Goal: Transaction & Acquisition: Subscribe to service/newsletter

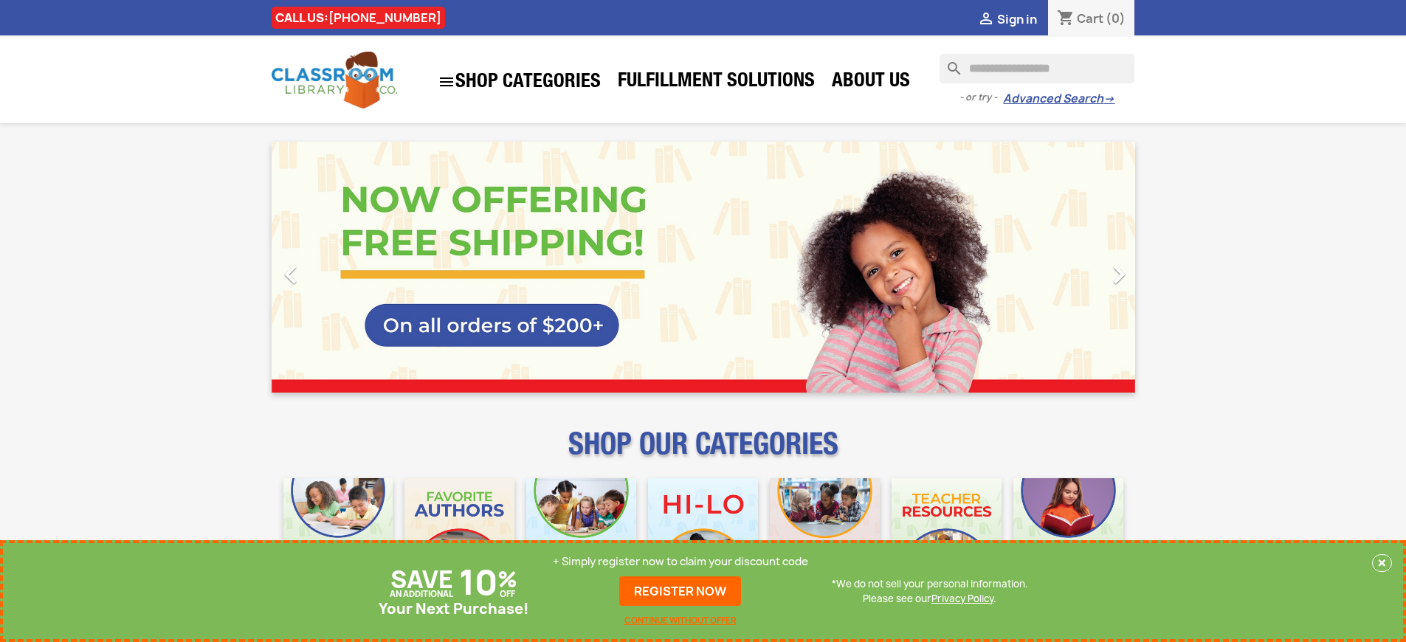
click at [680, 562] on p "+ Simply register now to claim your discount code" at bounding box center [680, 561] width 255 height 15
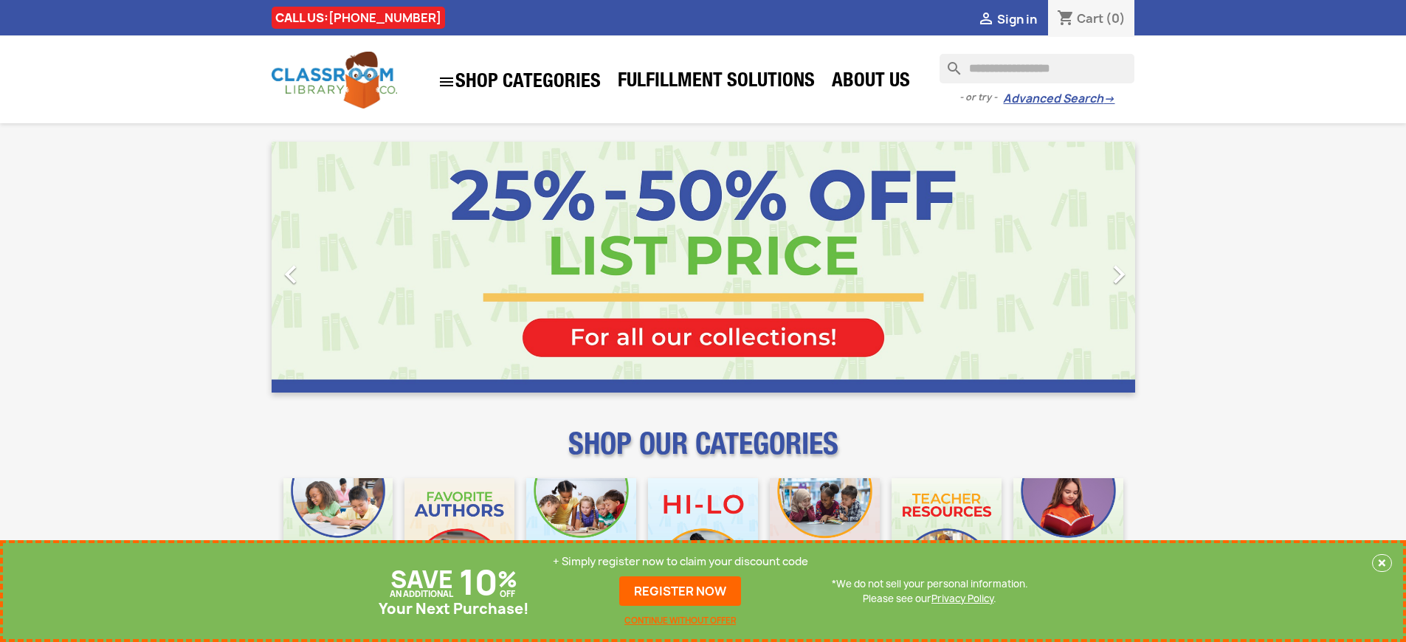
click at [680, 562] on p "+ Simply register now to claim your discount code" at bounding box center [680, 561] width 255 height 15
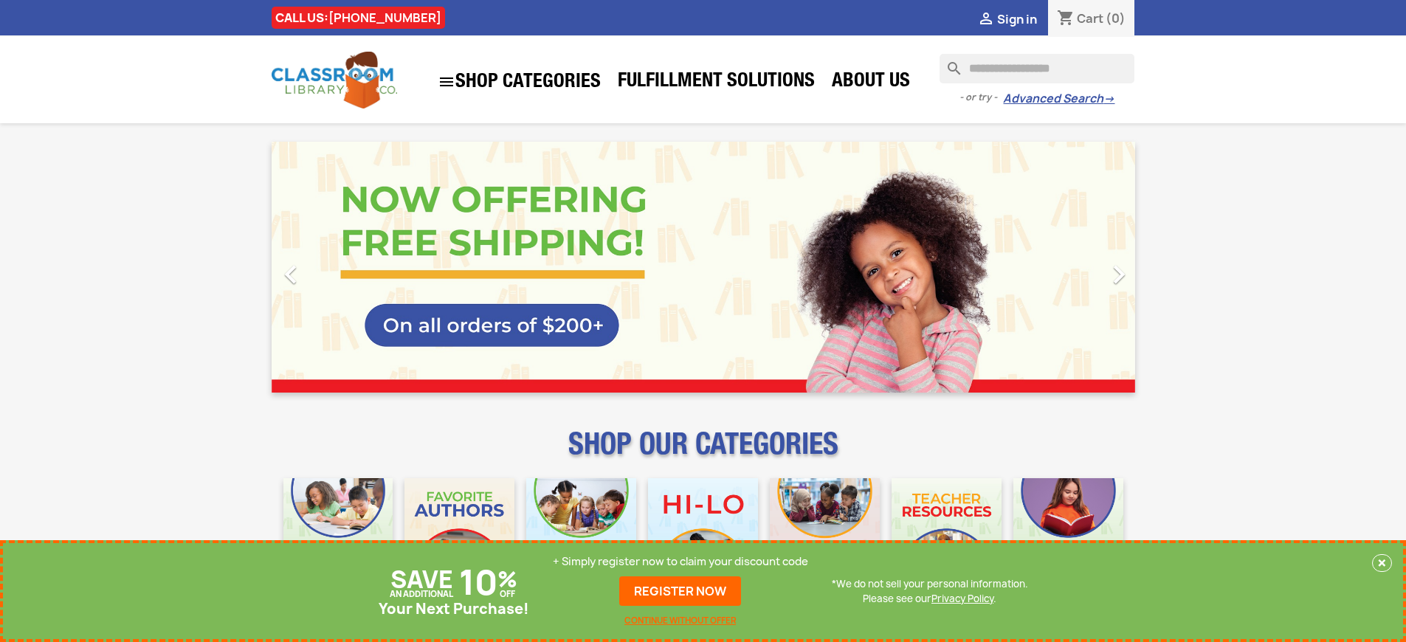
click at [680, 562] on p "+ Simply register now to claim your discount code" at bounding box center [680, 561] width 255 height 15
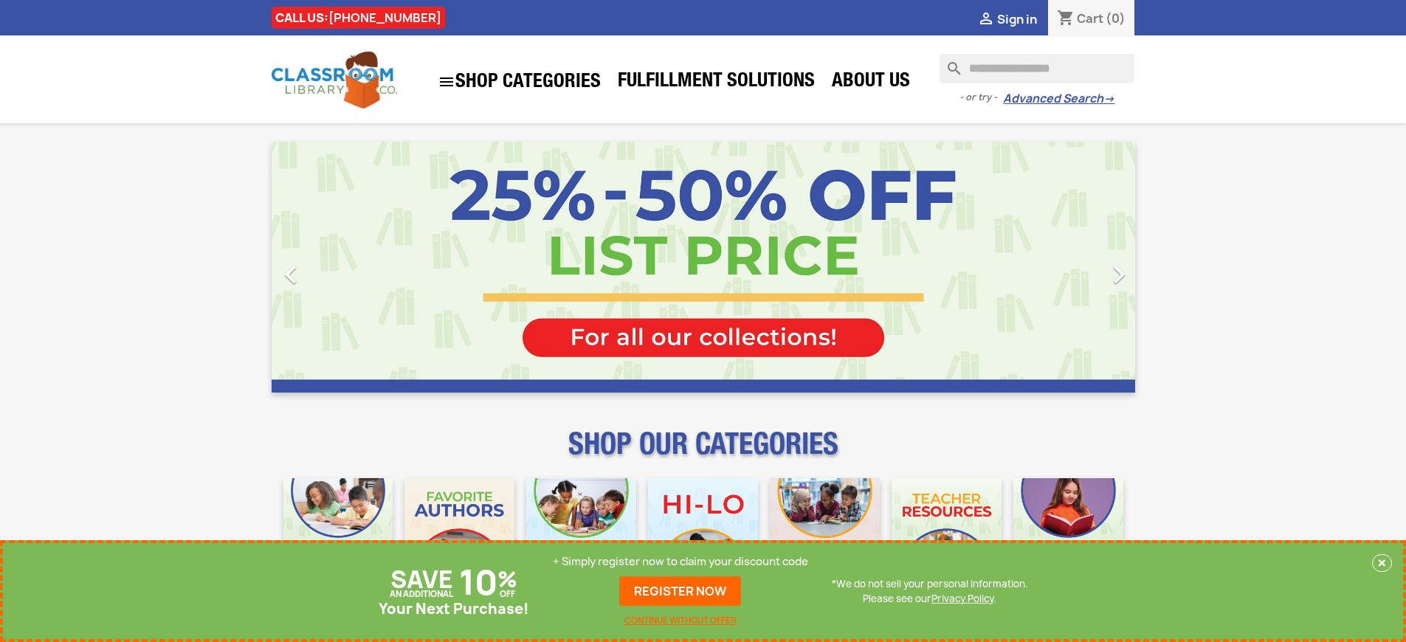
click at [680, 562] on p "+ Simply register now to claim your discount code" at bounding box center [680, 561] width 255 height 15
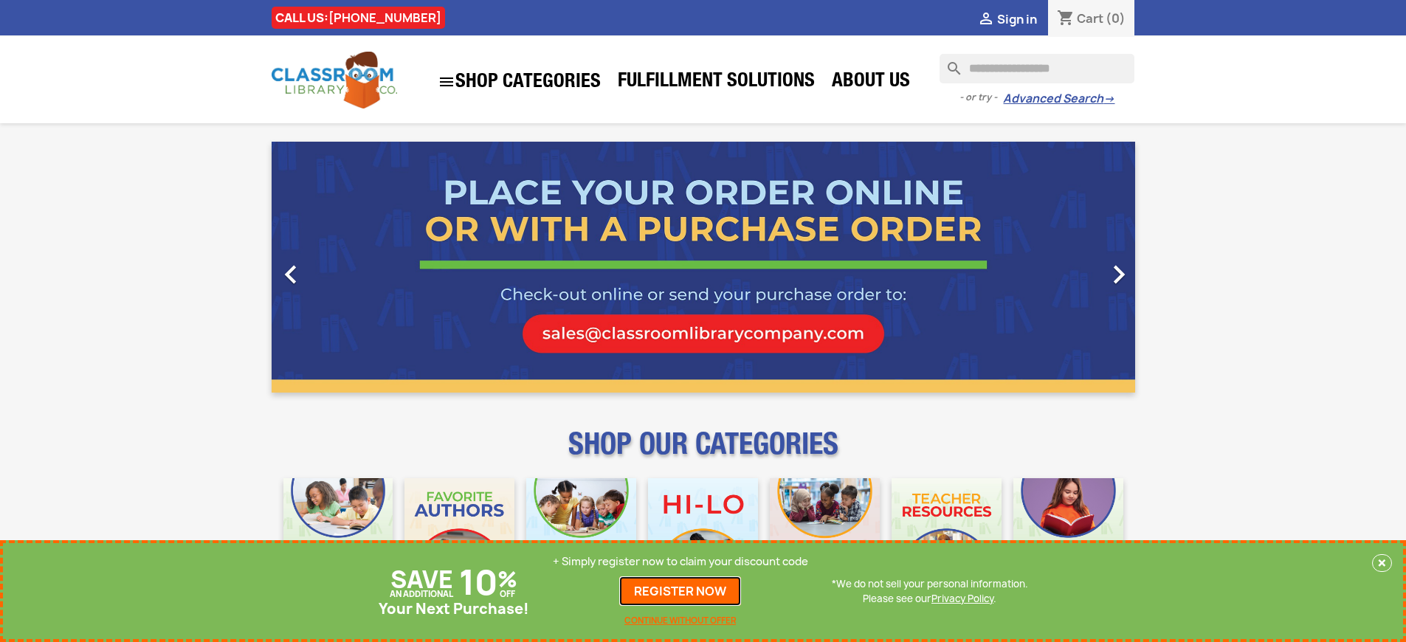
click at [680, 591] on link "REGISTER NOW" at bounding box center [680, 591] width 122 height 30
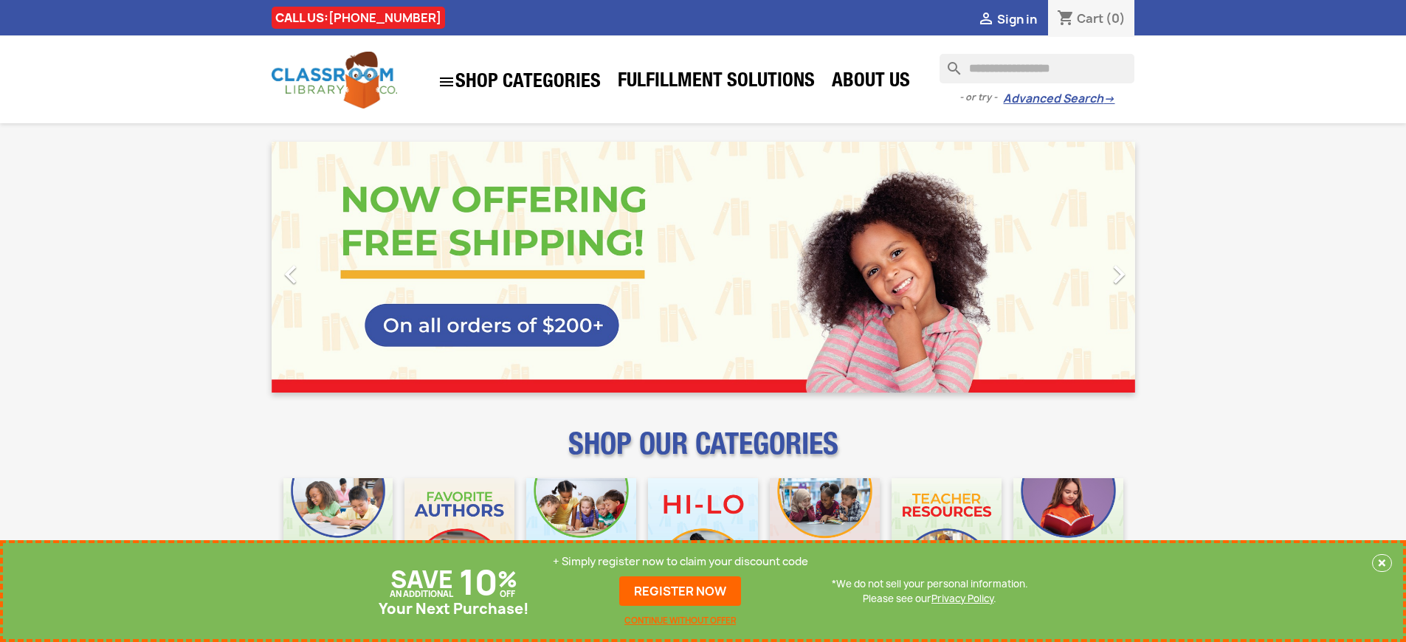
click at [680, 562] on p "+ Simply register now to claim your discount code" at bounding box center [680, 561] width 255 height 15
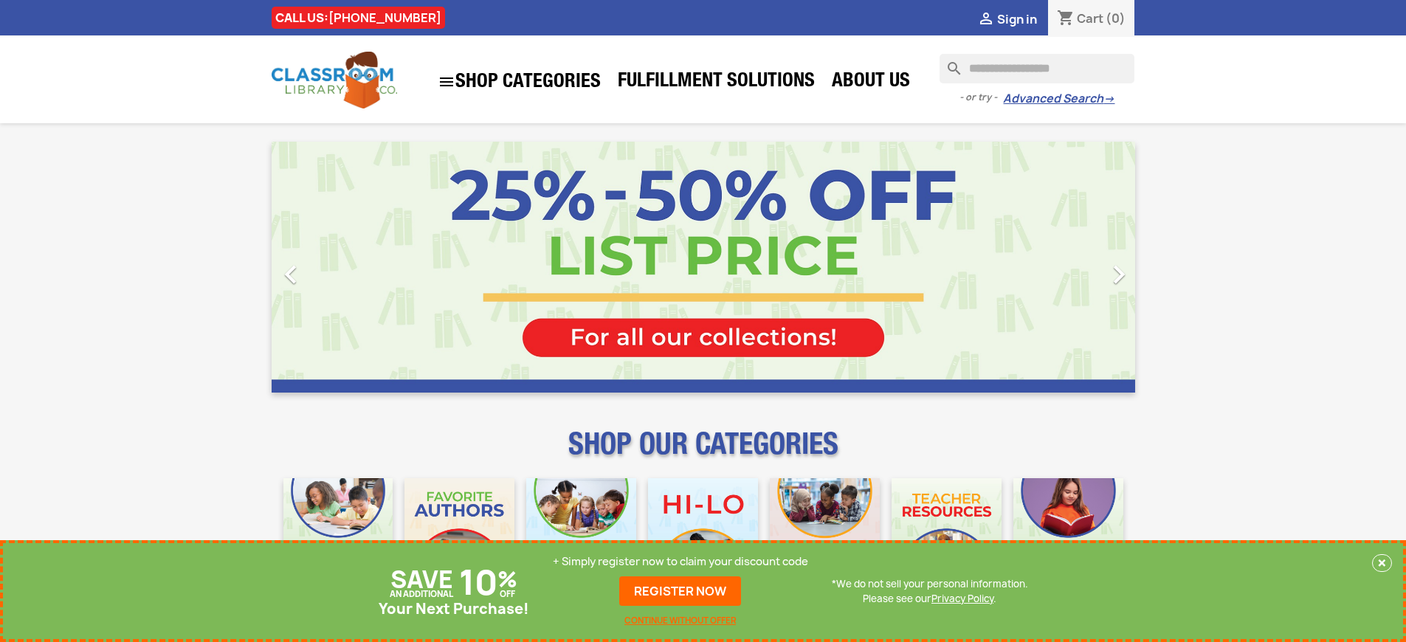
click at [680, 562] on p "+ Simply register now to claim your discount code" at bounding box center [680, 561] width 255 height 15
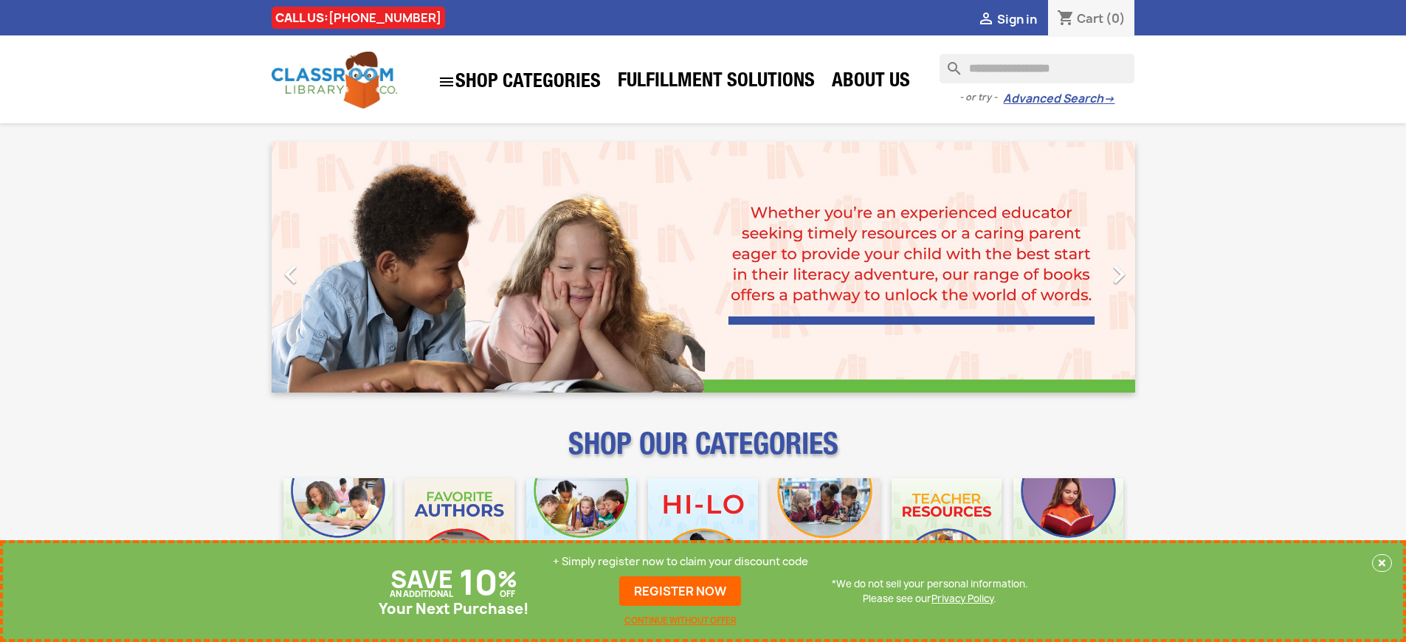
click at [680, 562] on p "+ Simply register now to claim your discount code" at bounding box center [680, 561] width 255 height 15
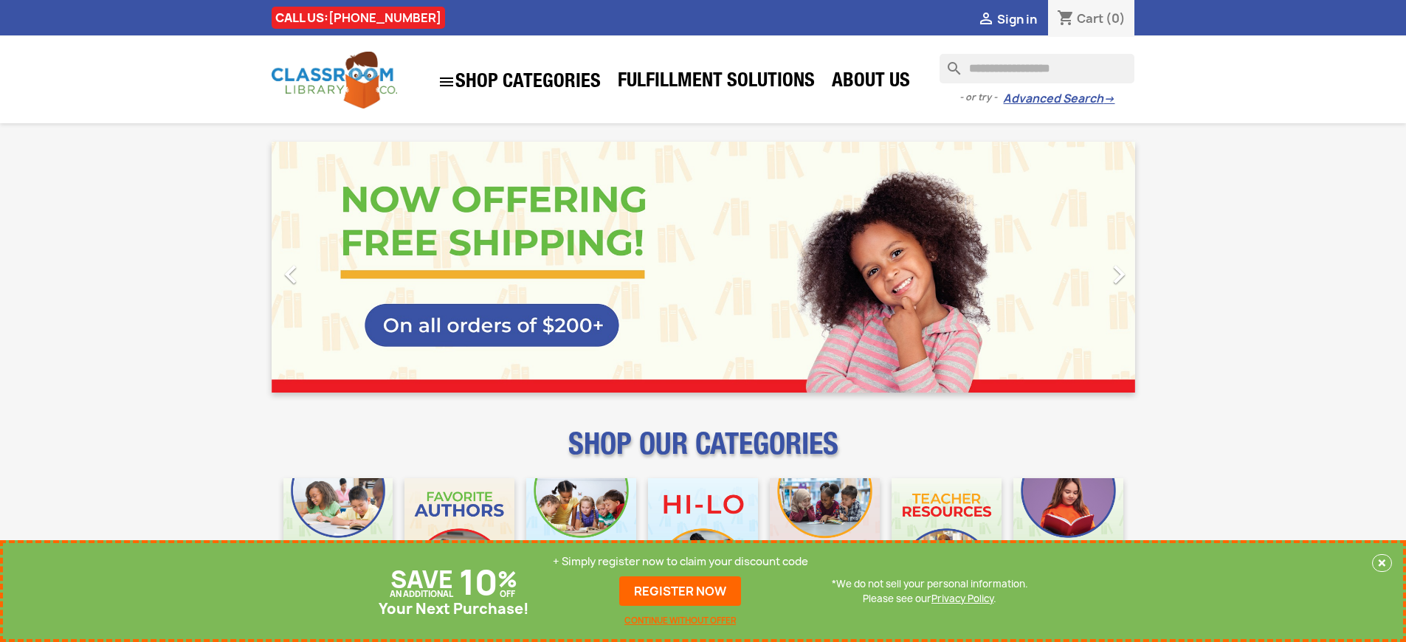
click at [680, 562] on p "+ Simply register now to claim your discount code" at bounding box center [680, 561] width 255 height 15
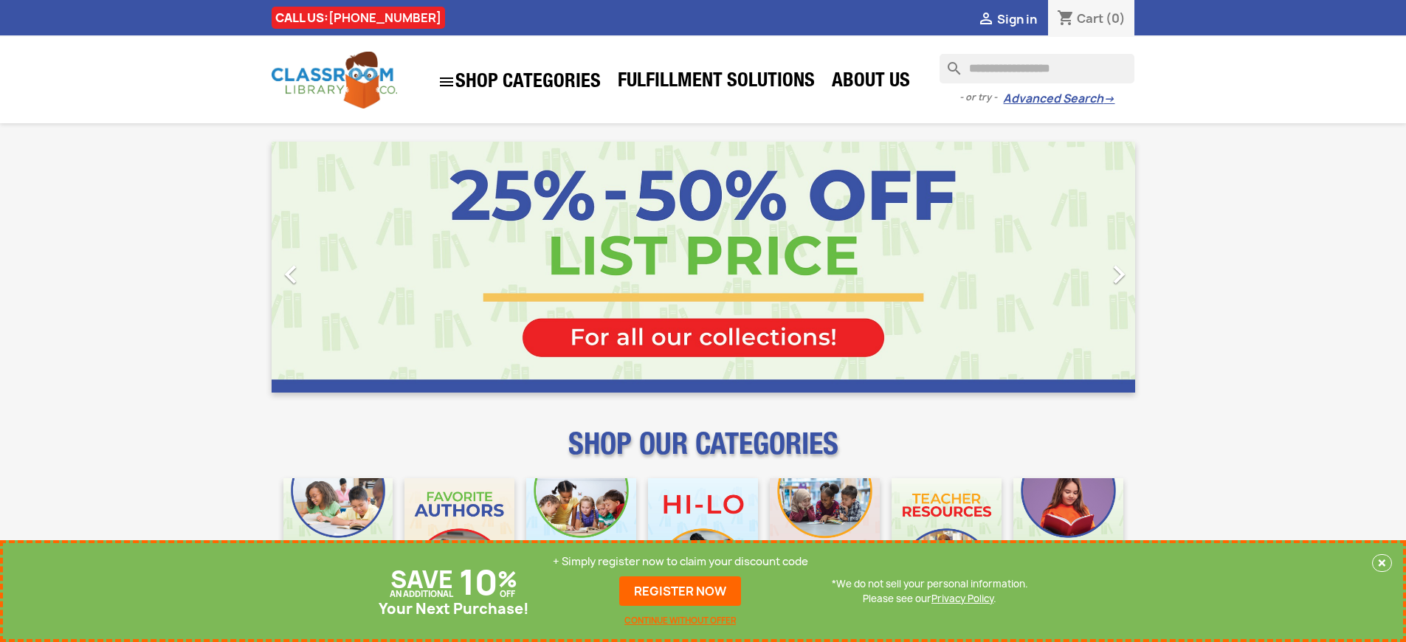
click at [680, 562] on p "+ Simply register now to claim your discount code" at bounding box center [680, 561] width 255 height 15
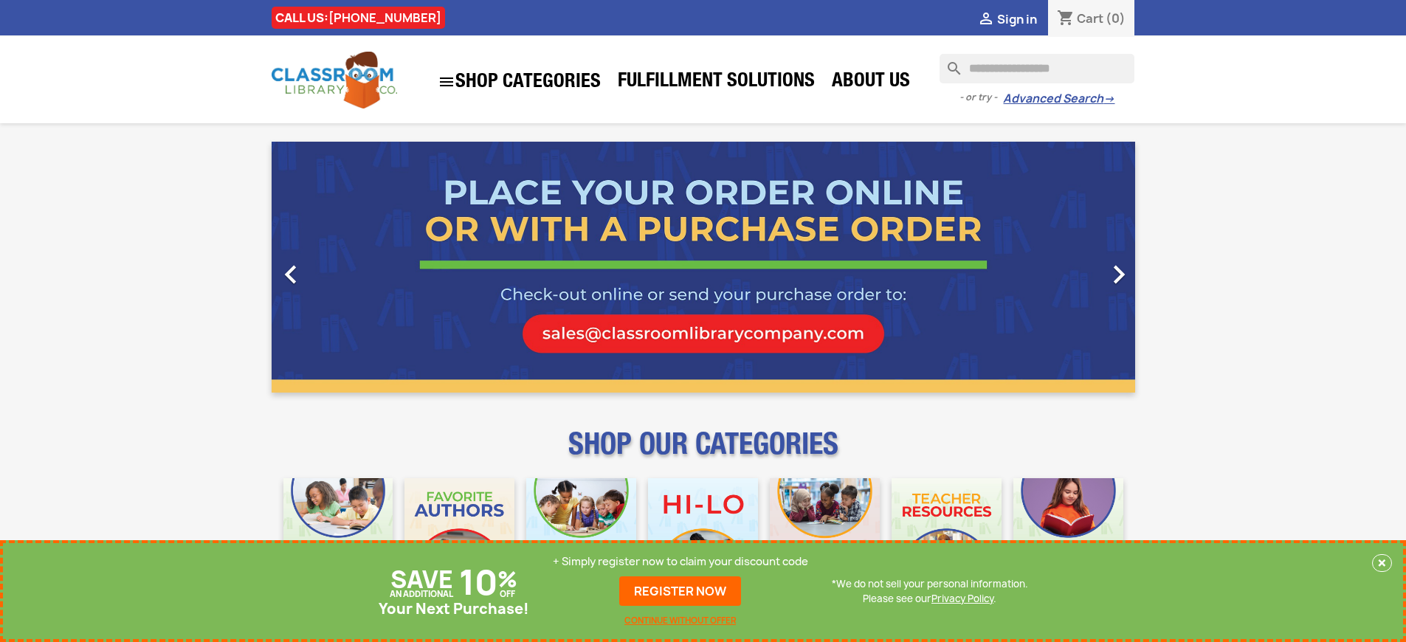
click at [680, 591] on link "REGISTER NOW" at bounding box center [680, 591] width 122 height 30
